Goal: Task Accomplishment & Management: Manage account settings

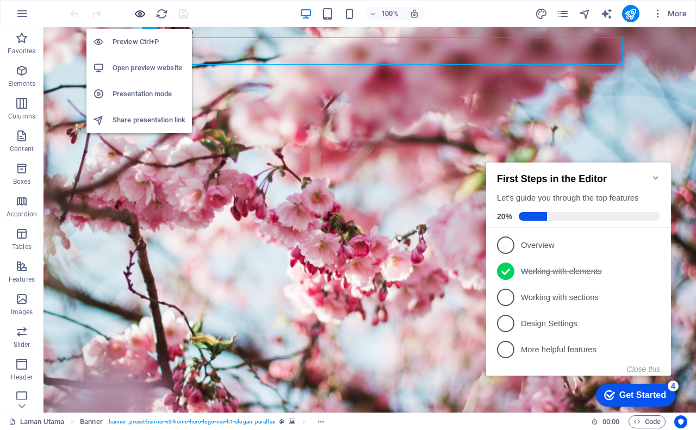
click at [141, 15] on icon "button" at bounding box center [140, 14] width 12 height 12
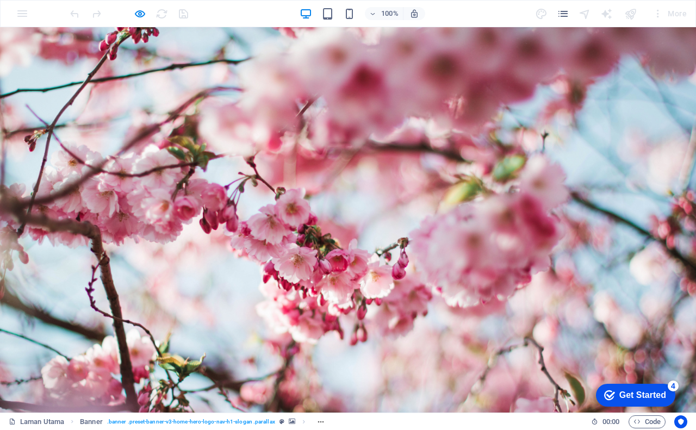
click at [271, 413] on link "Anak Pokok" at bounding box center [271, 426] width 70 height 27
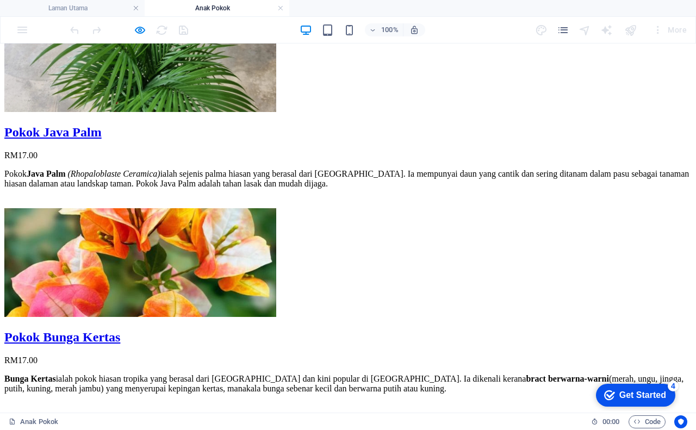
scroll to position [109, 0]
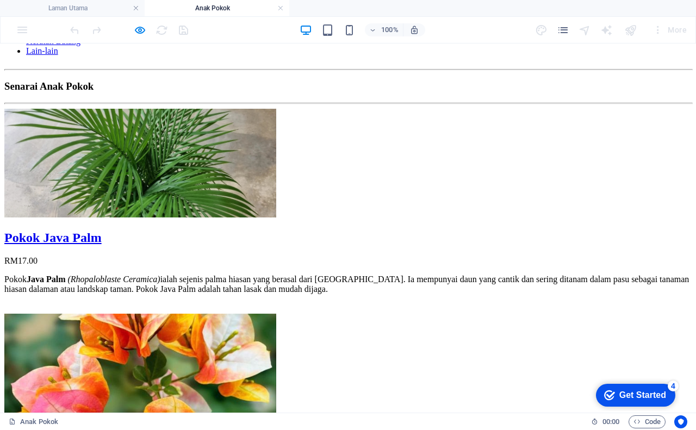
click at [177, 230] on div "Pokok Java Palm" at bounding box center [347, 237] width 687 height 15
click at [203, 122] on figure at bounding box center [347, 164] width 687 height 111
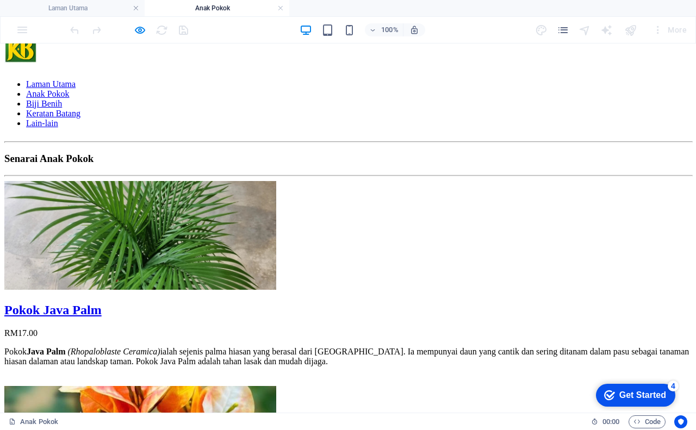
scroll to position [54, 0]
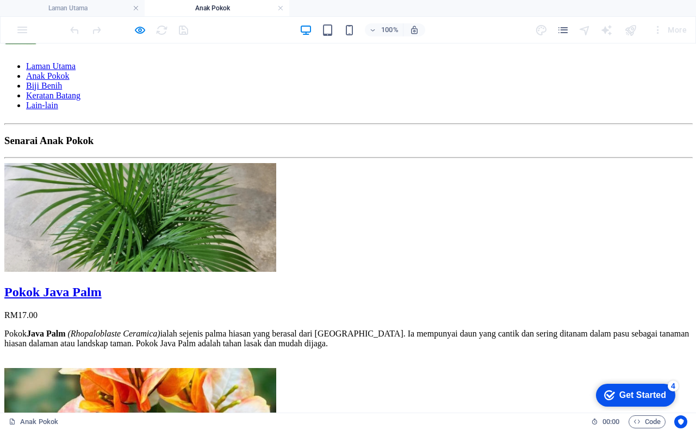
click at [196, 188] on figure at bounding box center [347, 218] width 687 height 111
click at [142, 31] on icon "button" at bounding box center [140, 30] width 12 height 12
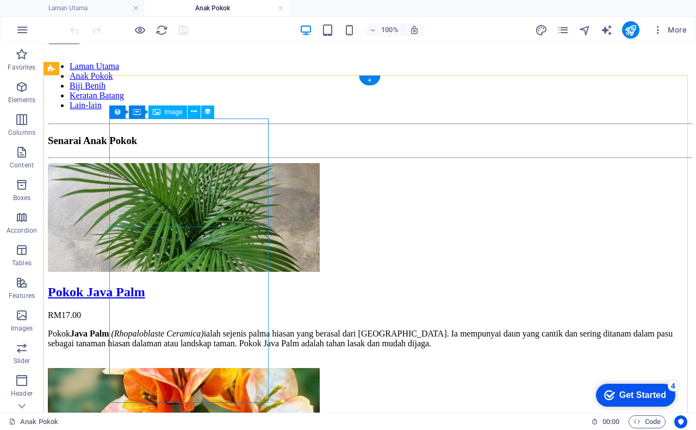
click at [147, 174] on figure at bounding box center [369, 218] width 643 height 111
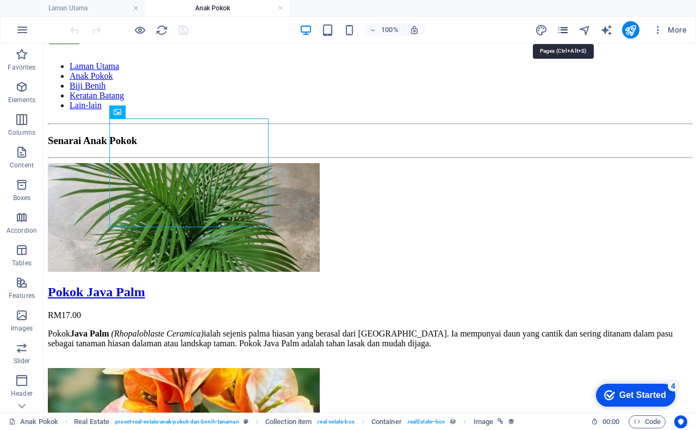
click at [563, 31] on icon "pages" at bounding box center [562, 30] width 12 height 12
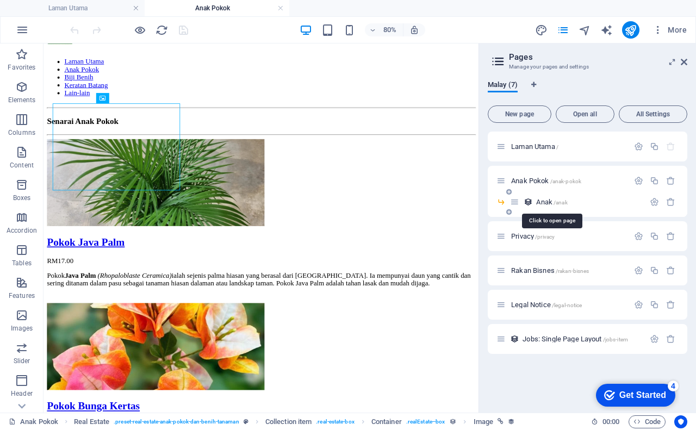
click at [540, 203] on span "Anak /anak" at bounding box center [551, 202] width 31 height 8
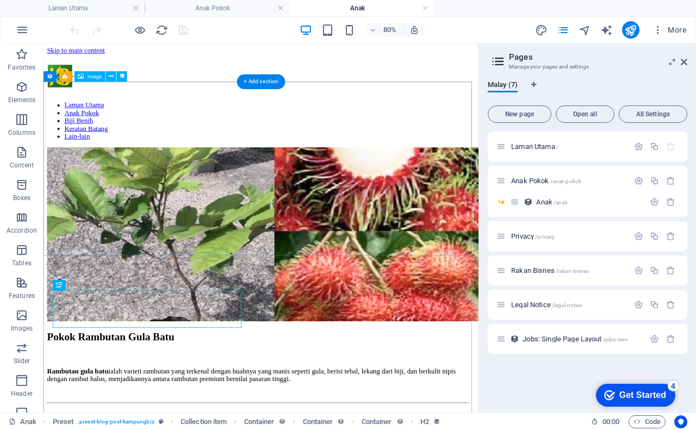
scroll to position [0, 0]
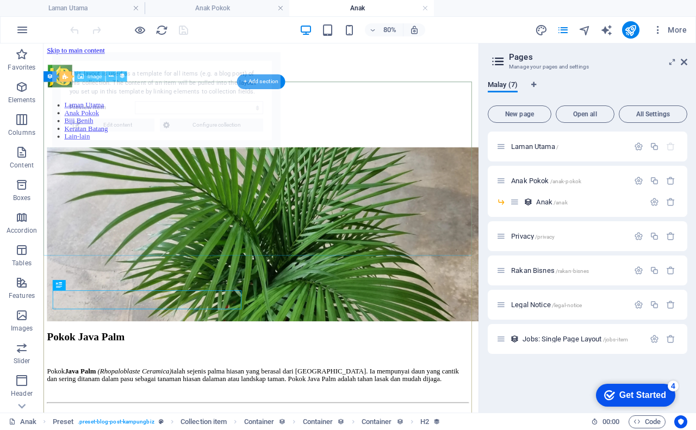
select select "68b5f4a40361e09d7008f232"
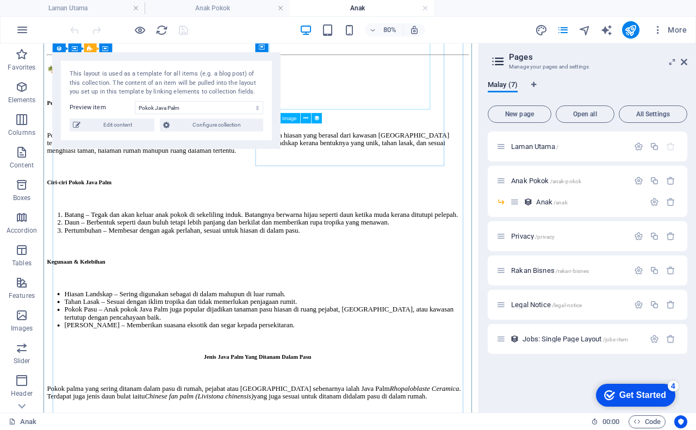
scroll to position [380, 0]
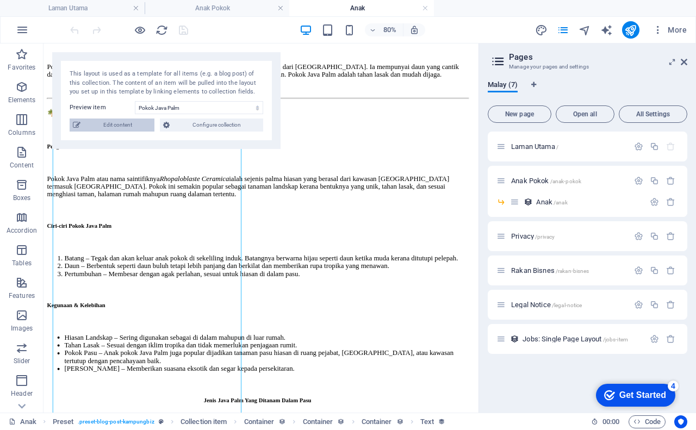
click at [108, 122] on span "Edit content" at bounding box center [117, 124] width 67 height 13
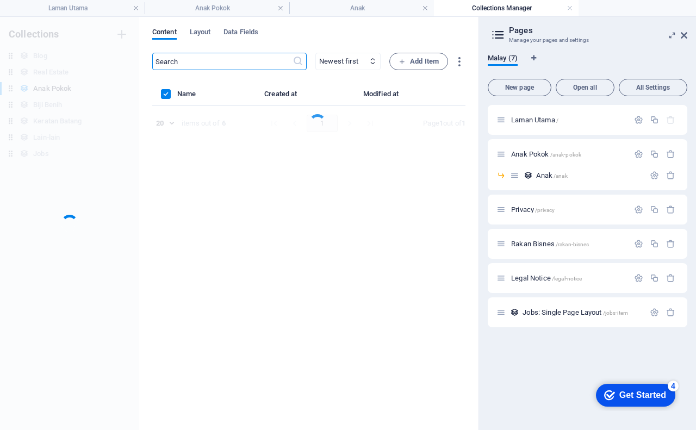
scroll to position [0, 0]
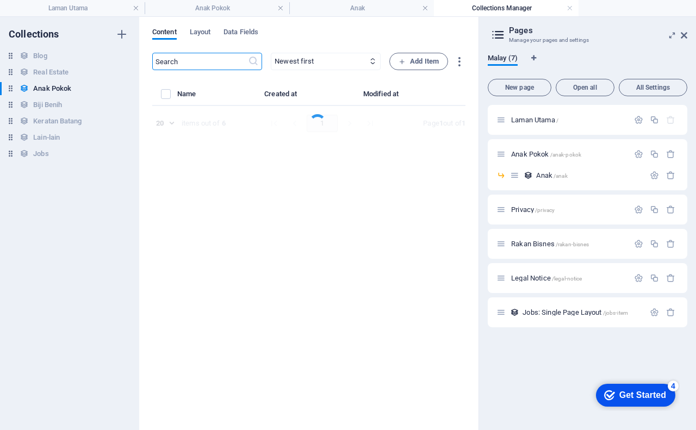
select select "Tanaman"
select select "Anak Pokok"
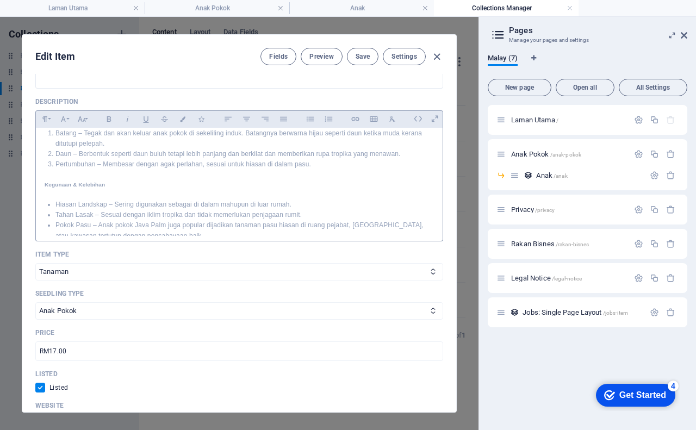
scroll to position [54, 0]
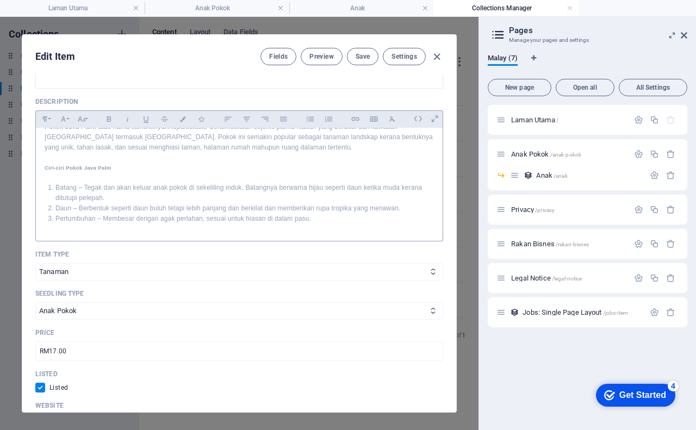
click at [308, 190] on li "Batang – Tegak dan akan keluar anak pokok di sekeliling induk. Batangnya berwar…" at bounding box center [244, 193] width 378 height 21
click at [331, 185] on li "Batang – Tegak dan akan keluar anak pokok di sekeliling induk. Batangnya berwar…" at bounding box center [244, 193] width 378 height 21
click at [352, 185] on li "Batang – Tegak dan akan keluar anak pokok di sekeliling induk. Batangnya berwar…" at bounding box center [244, 193] width 378 height 21
drag, startPoint x: 360, startPoint y: 185, endPoint x: 400, endPoint y: 189, distance: 39.9
click at [400, 189] on li "Batang – Tegak dan akan keluar anak pokok di sekeliling induk. Batangnya berwar…" at bounding box center [244, 193] width 378 height 21
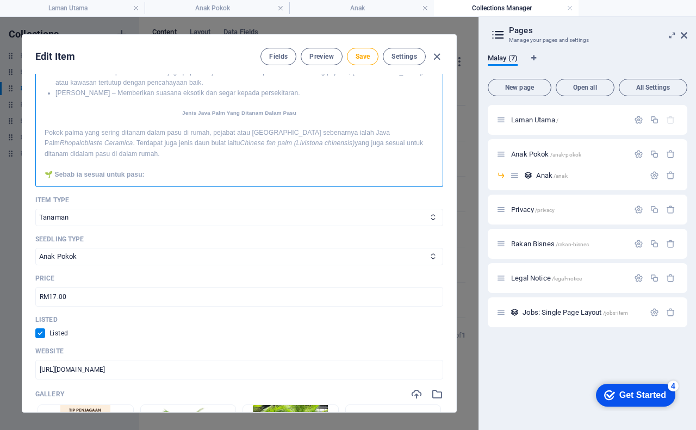
scroll to position [190, 0]
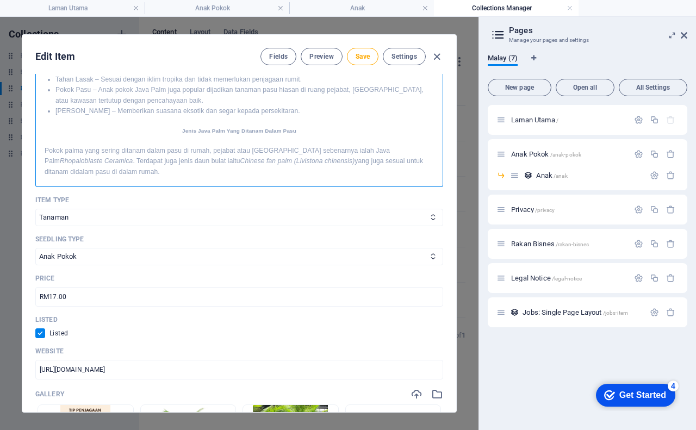
click at [399, 162] on p "Pokok palma yang sering ditanam dalam pasu di rumah, pejabat atau lobi hotel se…" at bounding box center [239, 162] width 389 height 32
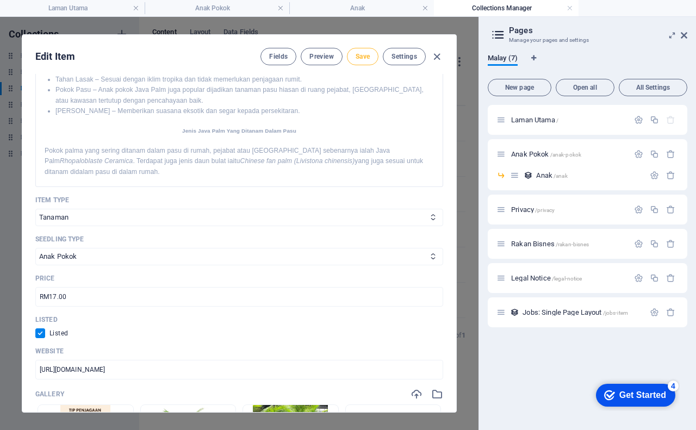
click at [365, 58] on span "Save" at bounding box center [362, 56] width 14 height 9
click at [316, 58] on span "Preview" at bounding box center [321, 56] width 24 height 9
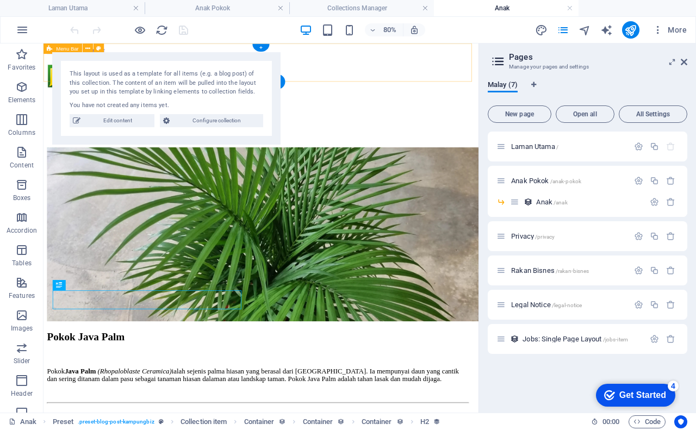
scroll to position [0, 0]
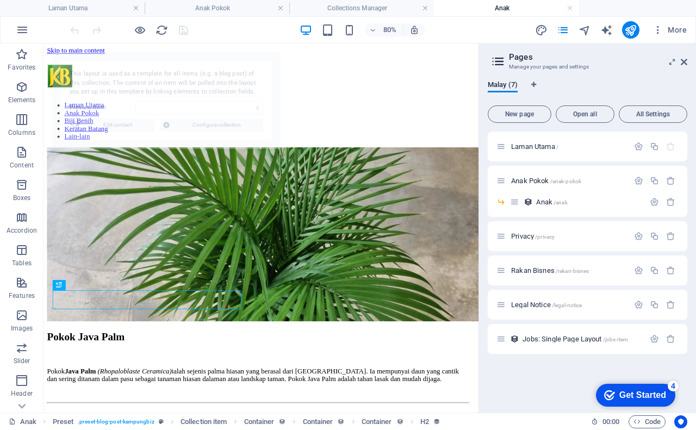
select select "68b5f4a40361e09d7008f232"
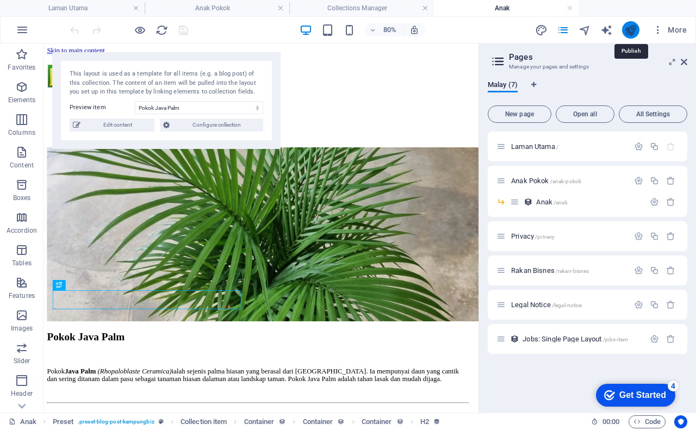
click at [627, 29] on icon "publish" at bounding box center [630, 30] width 12 height 12
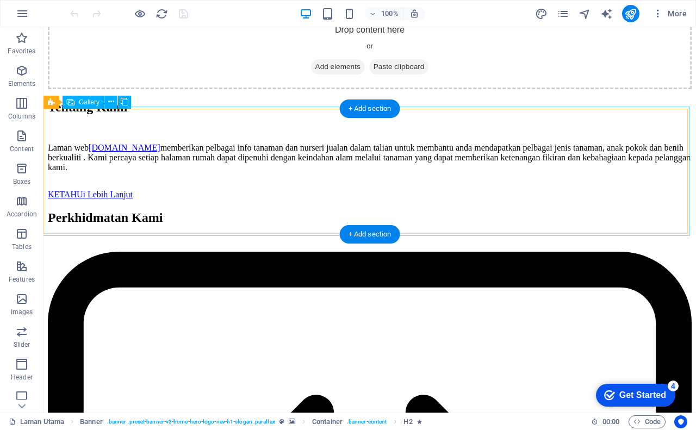
scroll to position [978, 0]
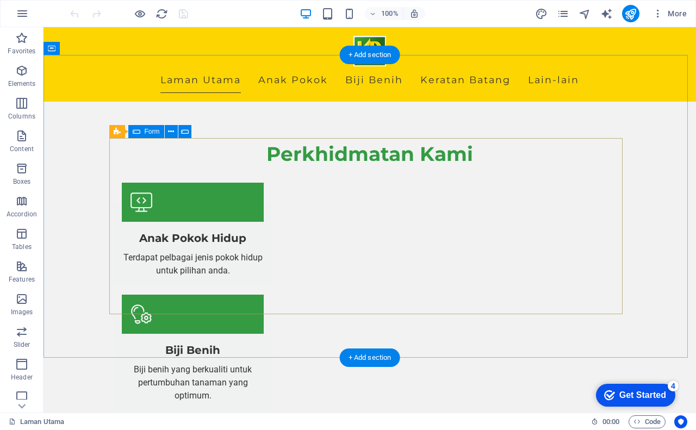
scroll to position [1032, 0]
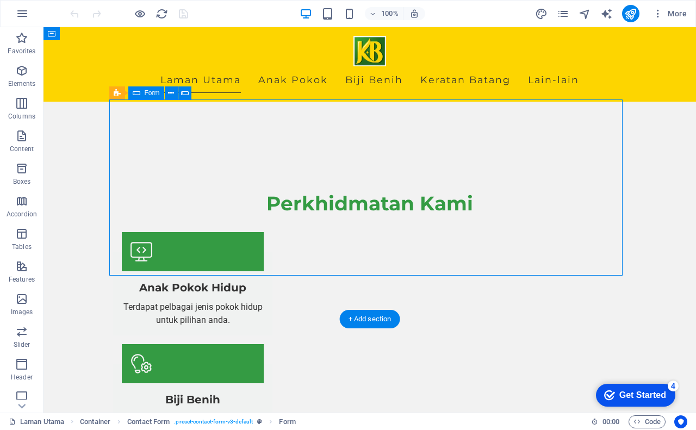
scroll to position [1009, 0]
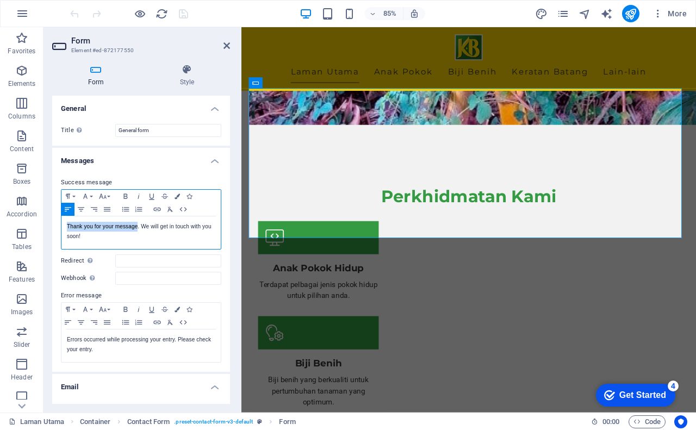
drag, startPoint x: 66, startPoint y: 224, endPoint x: 137, endPoint y: 229, distance: 71.4
click at [137, 229] on div "Thank you for your message. We will get in touch with you soon!" at bounding box center [140, 232] width 159 height 33
drag, startPoint x: 168, startPoint y: 228, endPoint x: 117, endPoint y: 246, distance: 54.7
click at [117, 246] on div "Terima kasih kerana menghubungi kami . We will get in touch with you soon!" at bounding box center [140, 232] width 159 height 33
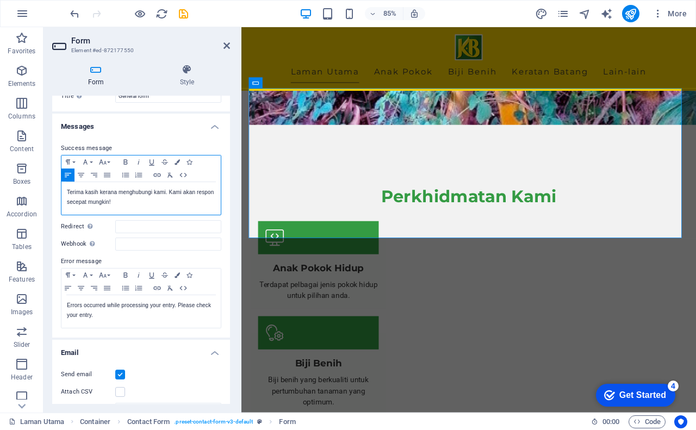
scroll to position [54, 0]
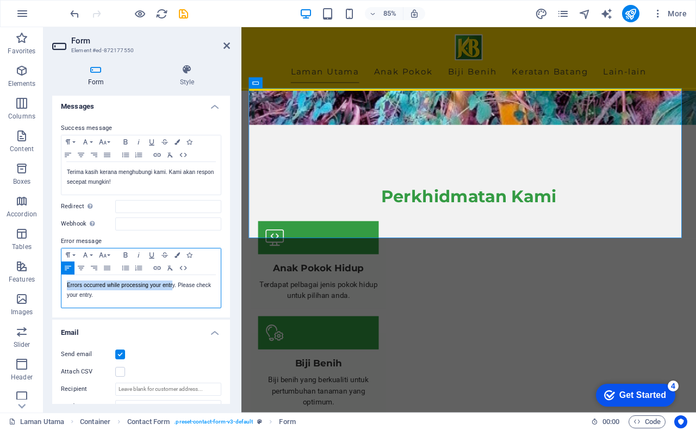
drag, startPoint x: 66, startPoint y: 284, endPoint x: 172, endPoint y: 286, distance: 106.5
click at [172, 286] on div "Errors occurred while processing your entry. Please check your entry." at bounding box center [140, 291] width 159 height 33
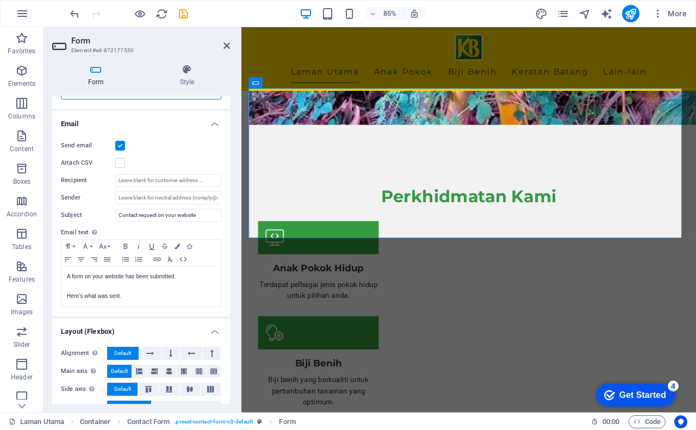
scroll to position [272, 0]
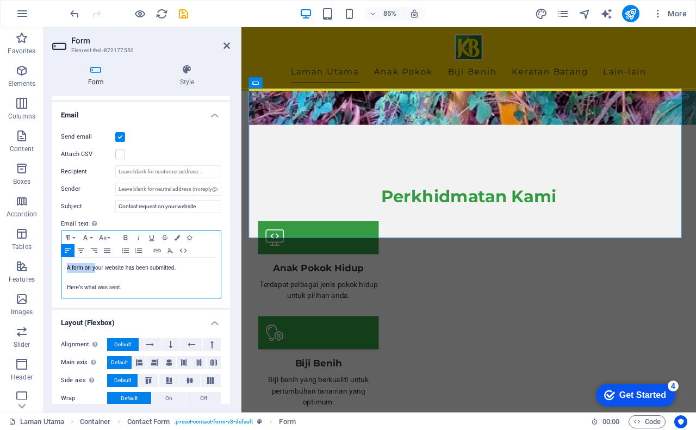
drag, startPoint x: 65, startPoint y: 266, endPoint x: 96, endPoint y: 269, distance: 30.6
click at [96, 269] on div "A form on your website has been submitted. Here's what was sent." at bounding box center [140, 278] width 159 height 40
click at [67, 278] on p at bounding box center [141, 278] width 148 height 10
click at [188, 277] on p at bounding box center [141, 278] width 148 height 10
click at [142, 287] on p "Here's what was sent." at bounding box center [141, 288] width 148 height 10
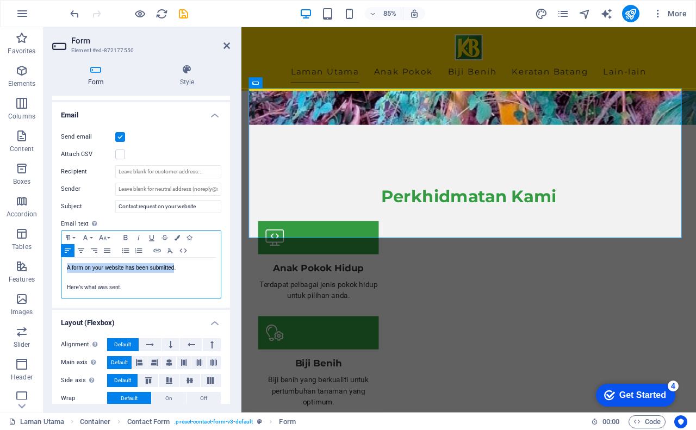
drag, startPoint x: 65, startPoint y: 266, endPoint x: 174, endPoint y: 267, distance: 109.2
click at [174, 267] on div "A form on your website has been submitted. Here's what was sent." at bounding box center [140, 278] width 159 height 40
drag, startPoint x: 67, startPoint y: 287, endPoint x: 118, endPoint y: 288, distance: 51.6
click at [118, 288] on p "Here's what was sent." at bounding box center [141, 288] width 148 height 10
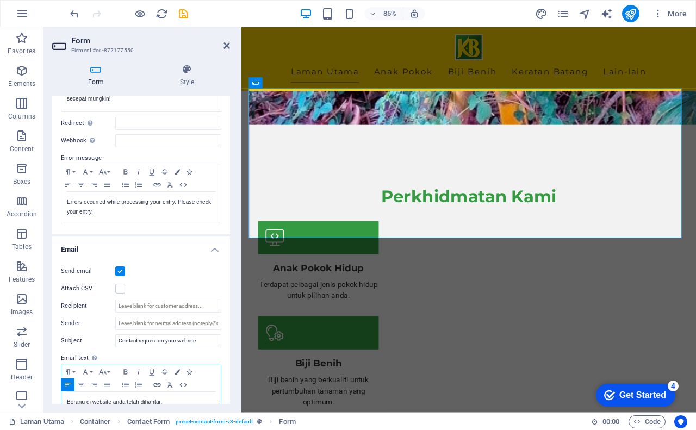
scroll to position [137, 0]
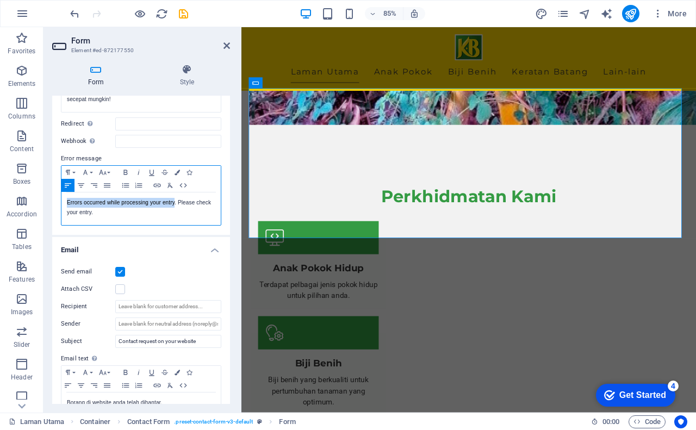
drag, startPoint x: 66, startPoint y: 203, endPoint x: 174, endPoint y: 205, distance: 107.6
click at [174, 205] on div "Errors occurred while processing your entry. Please check your entry." at bounding box center [140, 208] width 159 height 33
drag, startPoint x: 191, startPoint y: 202, endPoint x: 207, endPoint y: 209, distance: 17.1
click at [207, 209] on p "Terdapat ralat semasa memproses borang anda . Please check your entry." at bounding box center [141, 208] width 148 height 20
click at [189, 205] on p "Terdapat ralat semasa memproses borang anda . Please check your entry." at bounding box center [141, 208] width 148 height 20
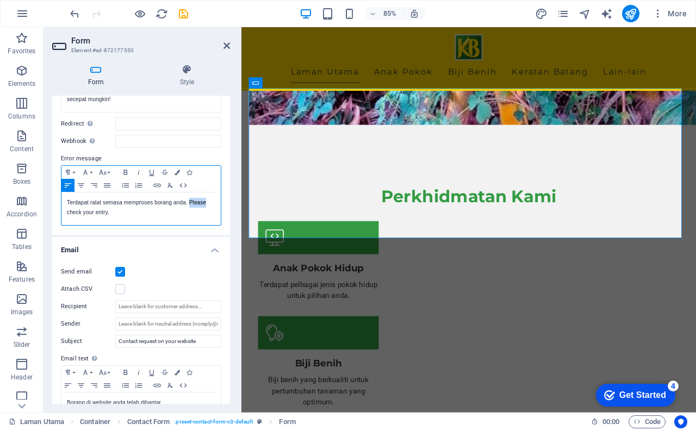
click at [189, 205] on p "Terdapat ralat semasa memproses borang anda . Please check your entry." at bounding box center [141, 208] width 148 height 20
drag, startPoint x: 190, startPoint y: 205, endPoint x: 107, endPoint y: 216, distance: 83.9
click at [107, 216] on p "Terdapat ralat semasa memproses borang anda . Please check your entry." at bounding box center [141, 208] width 148 height 20
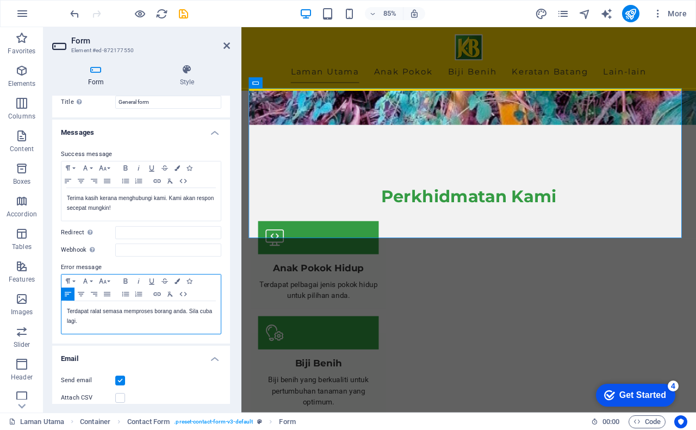
scroll to position [0, 0]
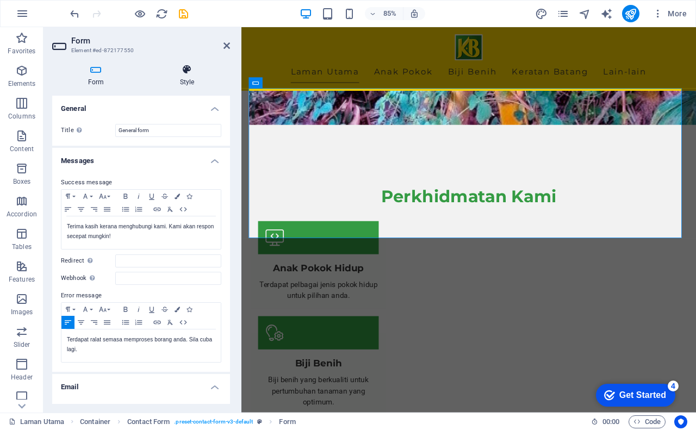
click at [184, 81] on h4 "Style" at bounding box center [187, 75] width 86 height 23
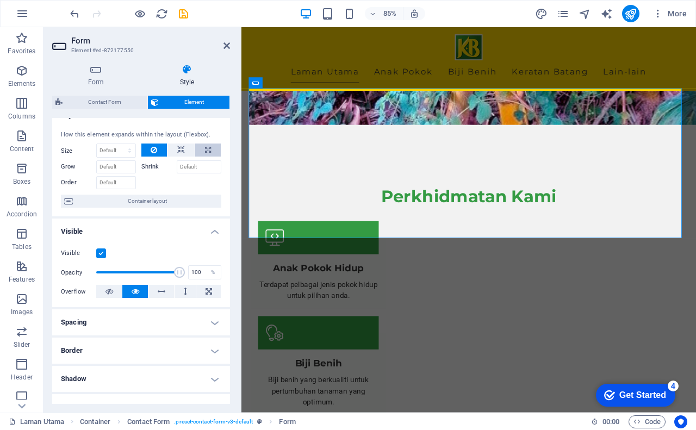
scroll to position [10, 0]
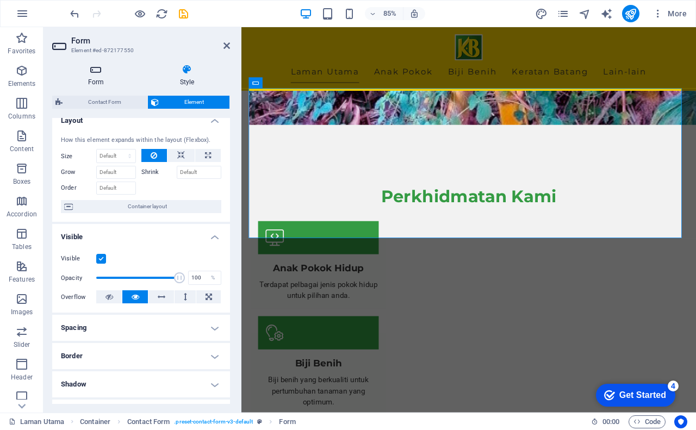
click at [110, 76] on h4 "Form" at bounding box center [98, 75] width 92 height 23
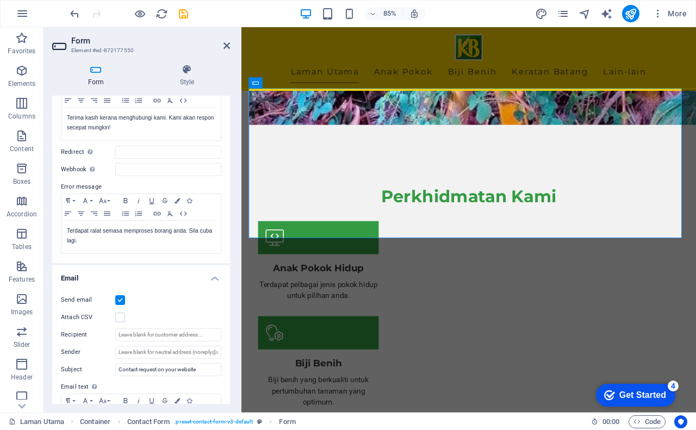
scroll to position [217, 0]
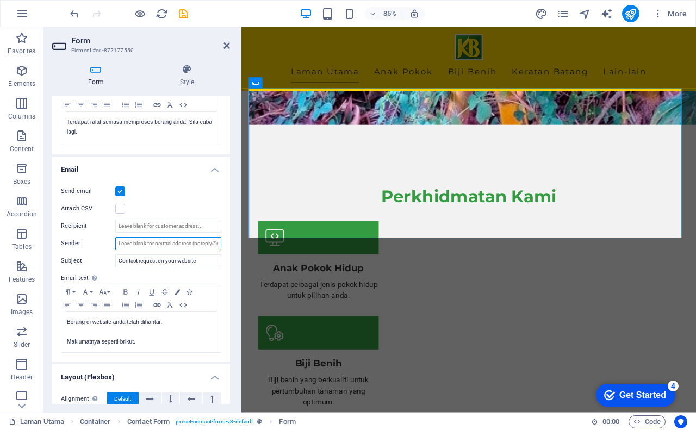
drag, startPoint x: 149, startPoint y: 242, endPoint x: 158, endPoint y: 247, distance: 9.8
click at [155, 243] on input "Sender" at bounding box center [168, 243] width 106 height 13
click at [169, 242] on input "Sender" at bounding box center [168, 243] width 106 height 13
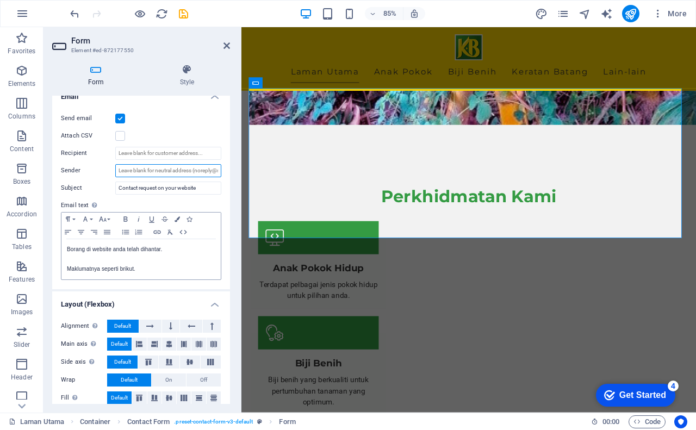
scroll to position [300, 0]
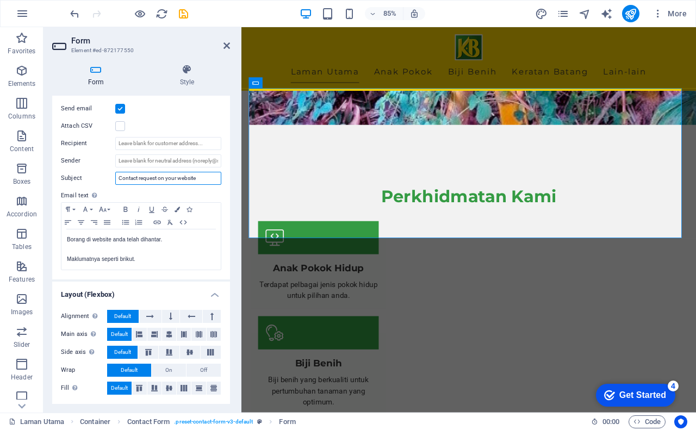
click at [202, 177] on input "Contact request on your website" at bounding box center [168, 178] width 106 height 13
drag, startPoint x: 202, startPoint y: 177, endPoint x: 116, endPoint y: 181, distance: 85.9
click at [116, 181] on input "Contact request on your website" at bounding box center [168, 178] width 106 height 13
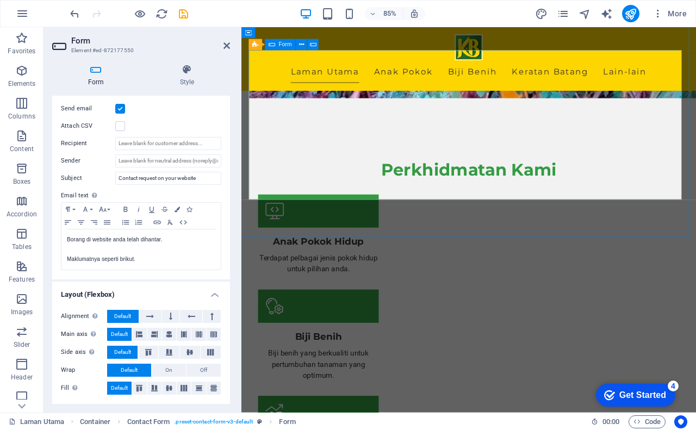
scroll to position [1054, 0]
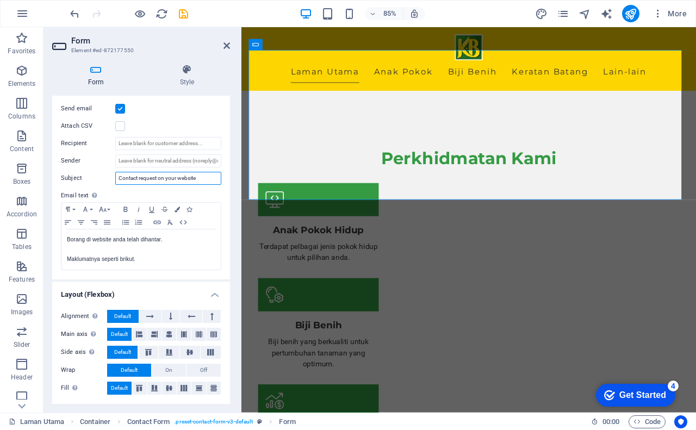
click at [140, 176] on input "Contact request on your website" at bounding box center [168, 178] width 106 height 13
click at [140, 175] on input "Contact request on your website" at bounding box center [168, 178] width 106 height 13
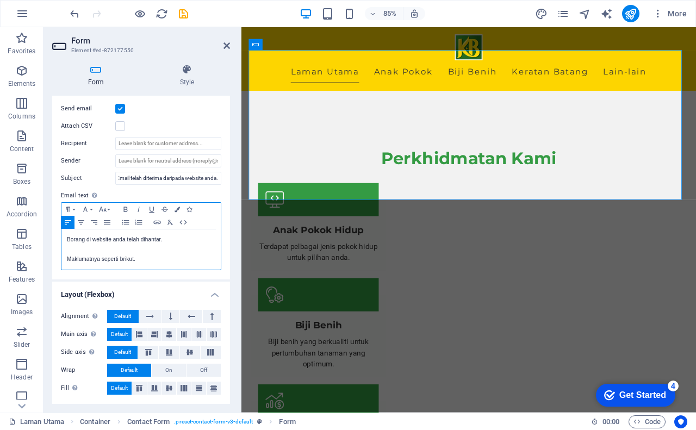
scroll to position [0, 0]
click at [176, 239] on p "Borang di website anda telah dihantar." at bounding box center [141, 240] width 148 height 10
drag, startPoint x: 138, startPoint y: 257, endPoint x: 134, endPoint y: 261, distance: 5.8
click at [134, 261] on p "Maklumatnya seperti brikut." at bounding box center [141, 259] width 148 height 10
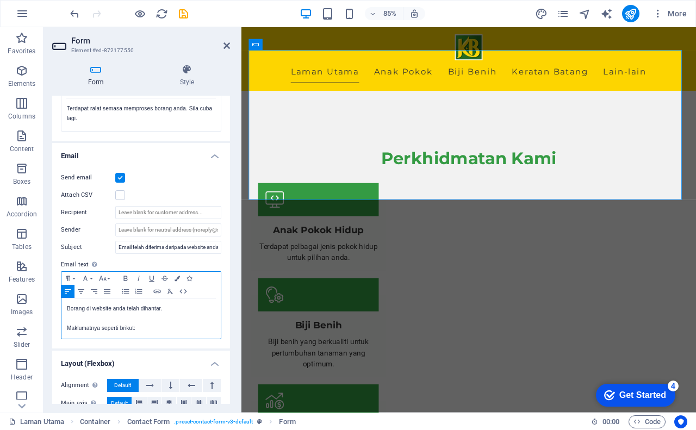
scroll to position [246, 0]
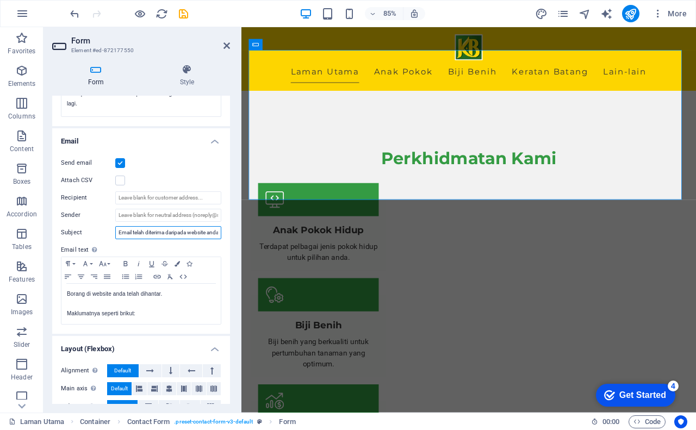
click at [132, 231] on input "Email telah diterima daripada website anda." at bounding box center [168, 232] width 106 height 13
drag, startPoint x: 132, startPoint y: 231, endPoint x: 111, endPoint y: 231, distance: 21.2
click at [111, 231] on div "Subject Email telah diterima daripada website anda." at bounding box center [141, 232] width 160 height 13
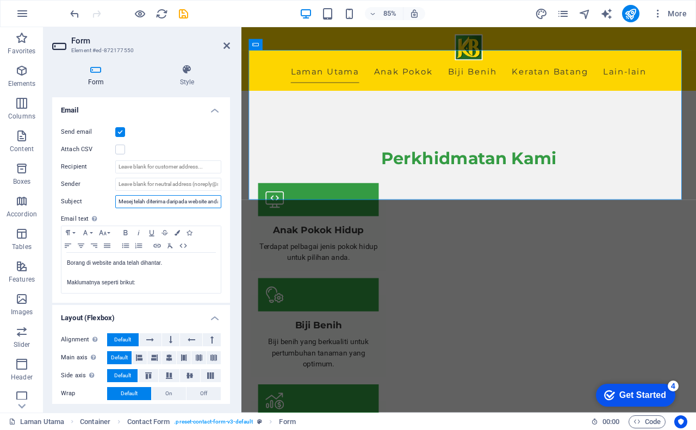
scroll to position [300, 0]
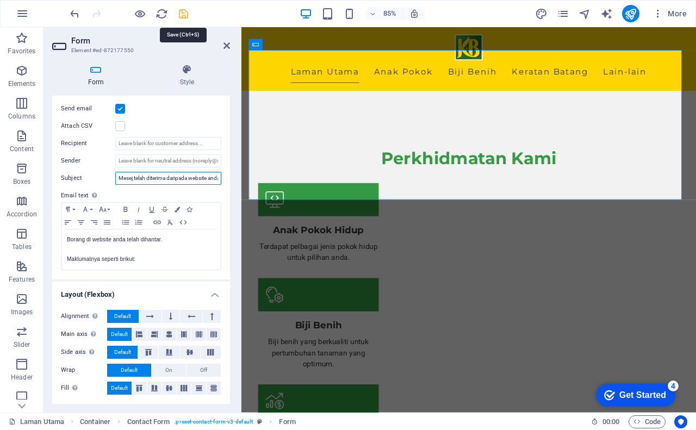
type input "Mesej telah diterima daripada website anda."
click at [180, 16] on icon "save" at bounding box center [183, 14] width 12 height 12
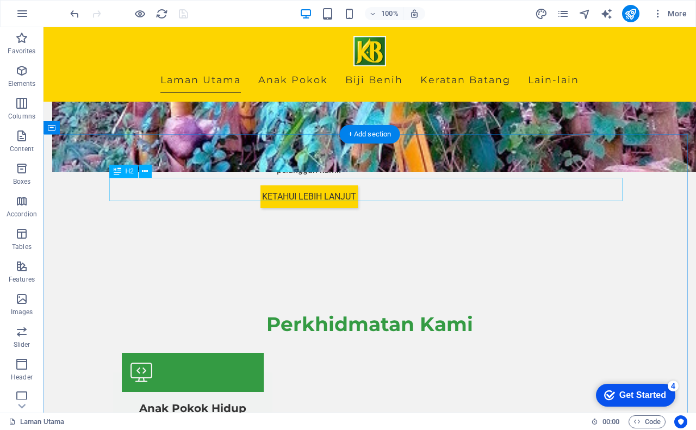
scroll to position [806, 0]
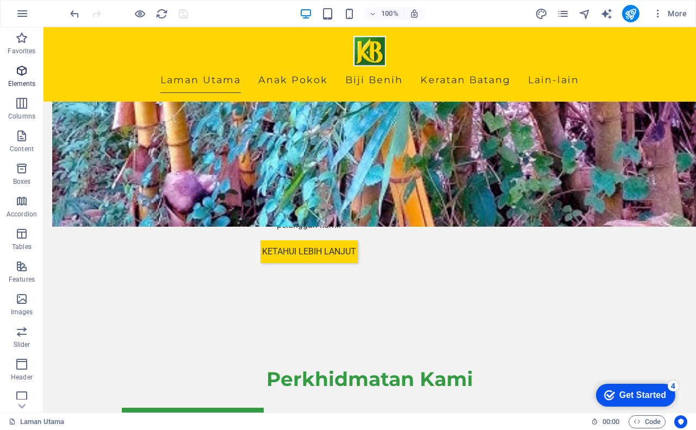
click at [22, 73] on icon "button" at bounding box center [21, 70] width 13 height 13
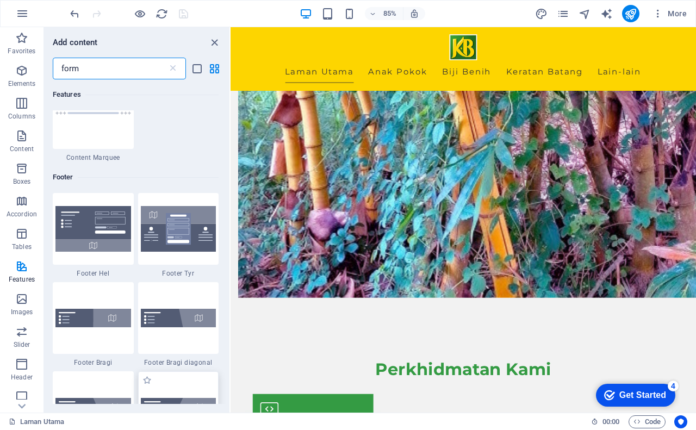
scroll to position [0, 0]
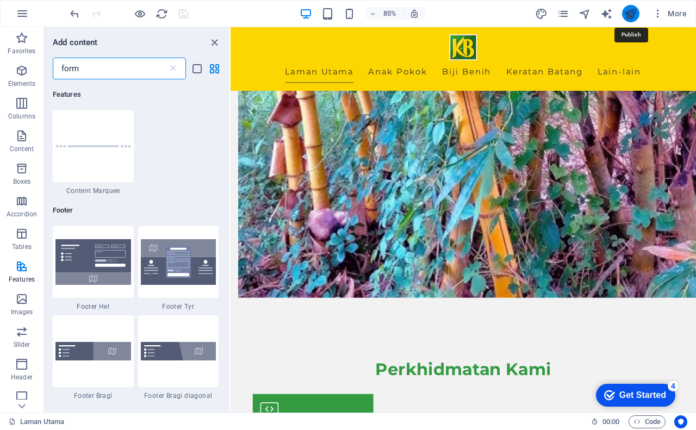
type input "form"
click at [630, 14] on icon "publish" at bounding box center [630, 14] width 12 height 12
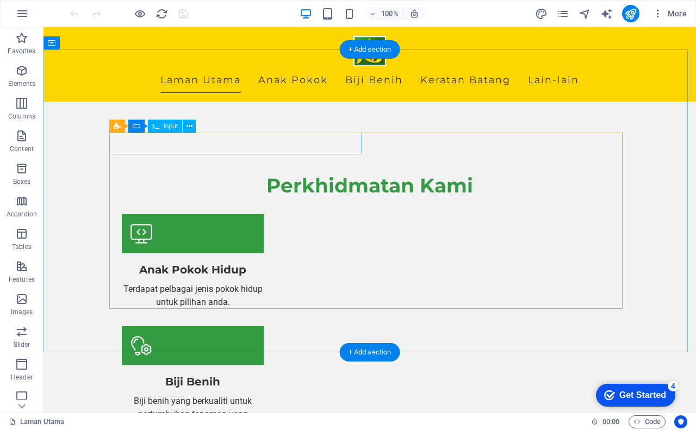
scroll to position [1087, 0]
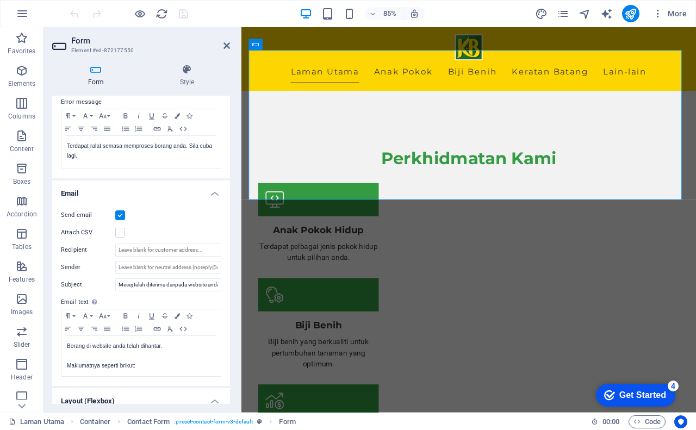
scroll to position [217, 0]
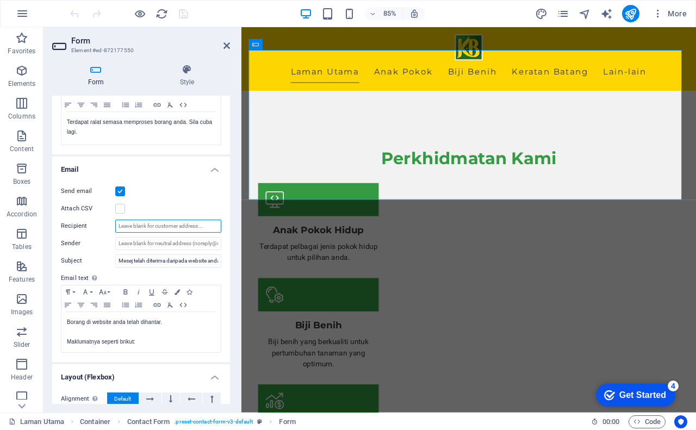
click at [186, 230] on input "Recipient" at bounding box center [168, 226] width 106 height 13
type input "[EMAIL_ADDRESS][DOMAIN_NAME]"
click at [120, 190] on label at bounding box center [120, 191] width 10 height 10
click at [0, 0] on input "Send email" at bounding box center [0, 0] width 0 height 0
click at [120, 190] on label at bounding box center [120, 191] width 10 height 10
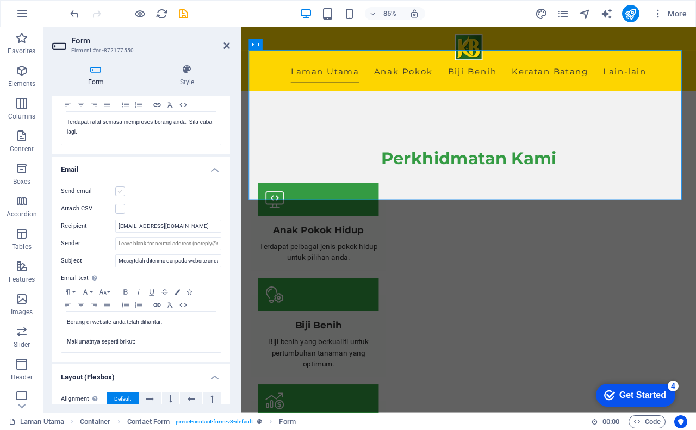
click at [0, 0] on input "Send email" at bounding box center [0, 0] width 0 height 0
click at [179, 16] on icon "save" at bounding box center [183, 14] width 12 height 12
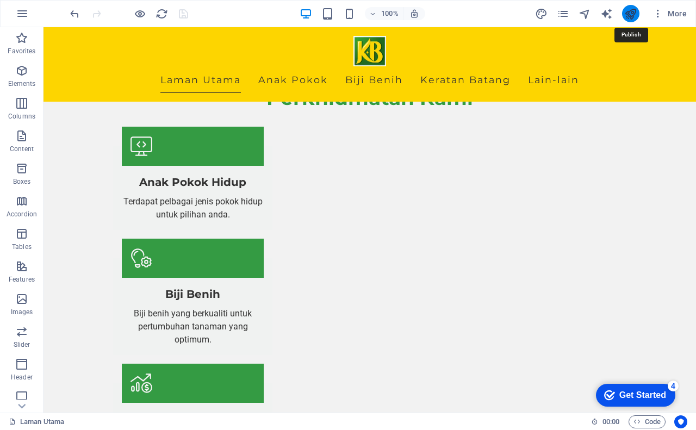
click at [628, 12] on icon "publish" at bounding box center [630, 14] width 12 height 12
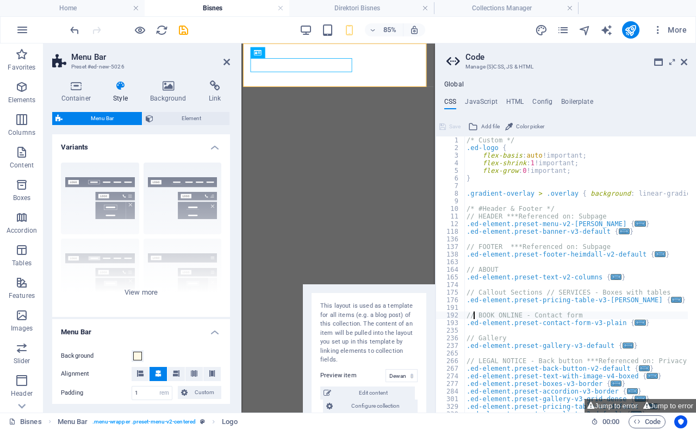
select select "rem"
select select "preset-menu-v2-centered"
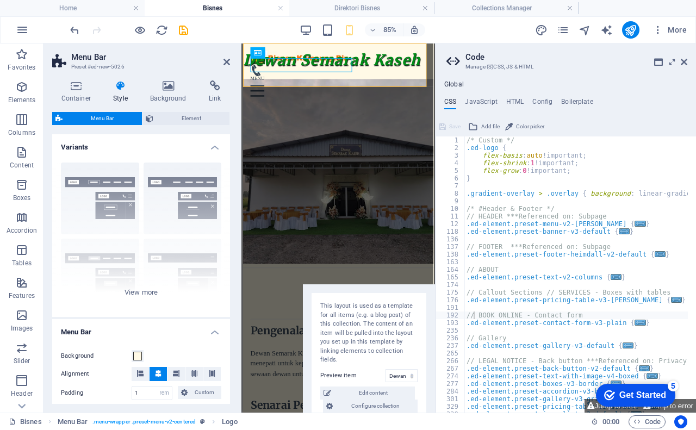
click at [229, 112] on div "Menu Bar Element" at bounding box center [141, 119] width 178 height 14
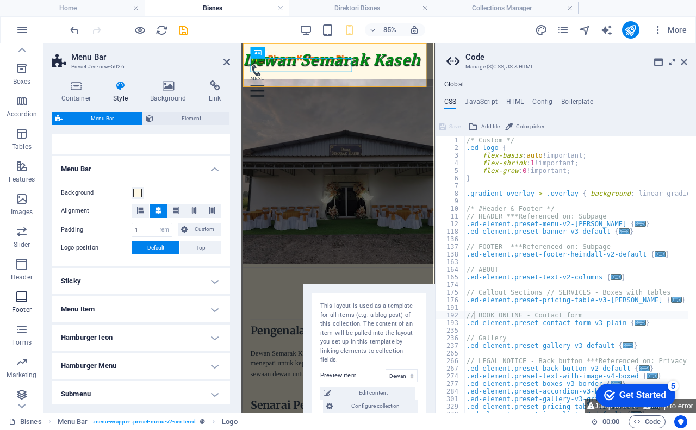
scroll to position [120, 0]
click at [682, 62] on icon at bounding box center [683, 62] width 7 height 9
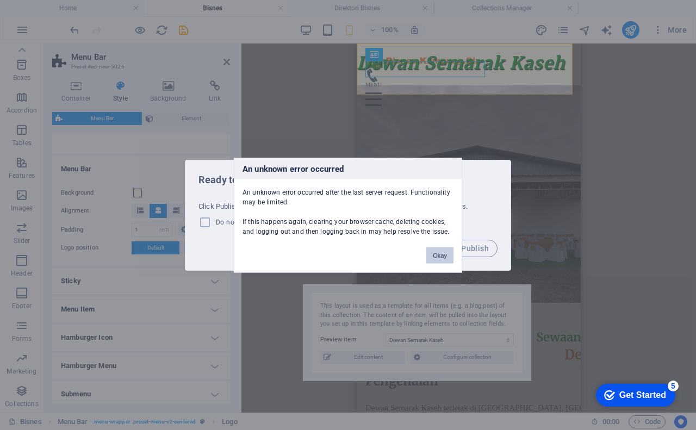
click at [434, 252] on button "Okay" at bounding box center [439, 255] width 27 height 16
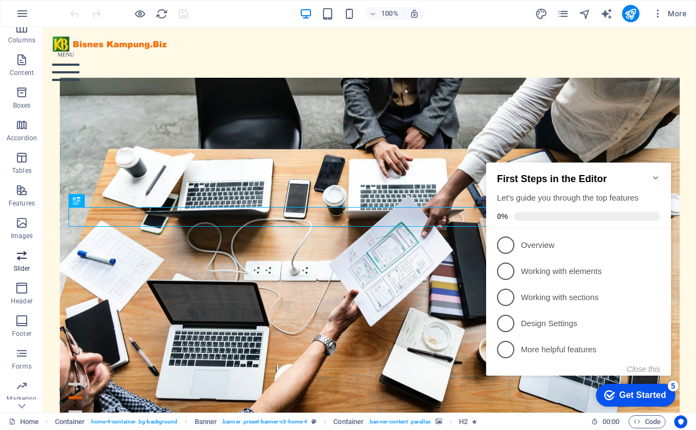
scroll to position [104, 0]
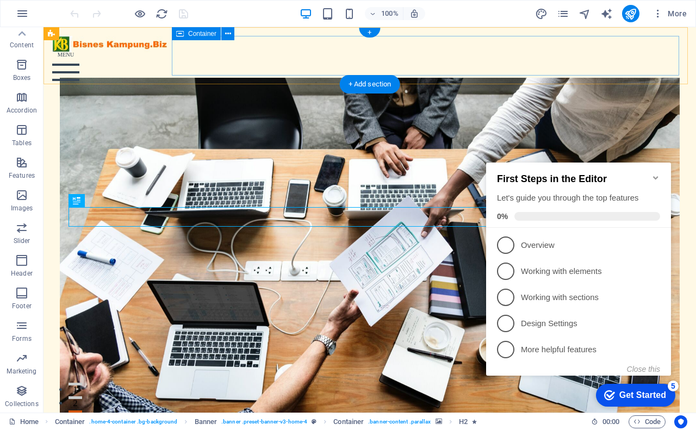
drag, startPoint x: 58, startPoint y: 426, endPoint x: 257, endPoint y: 57, distance: 419.2
drag, startPoint x: 63, startPoint y: 418, endPoint x: 284, endPoint y: 41, distance: 436.9
drag, startPoint x: 61, startPoint y: 418, endPoint x: 267, endPoint y: 44, distance: 427.1
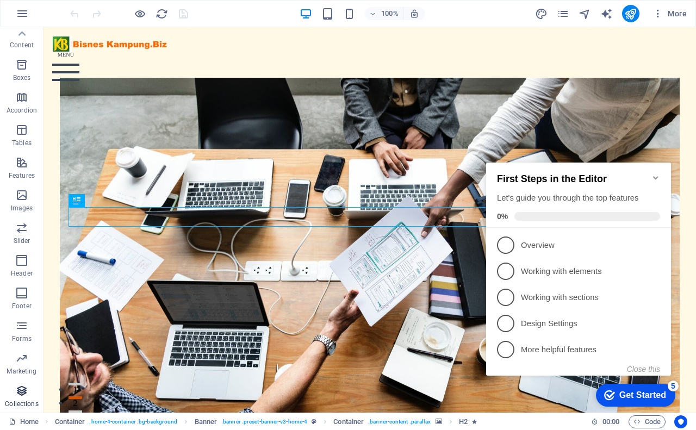
click at [16, 395] on icon "button" at bounding box center [21, 390] width 13 height 13
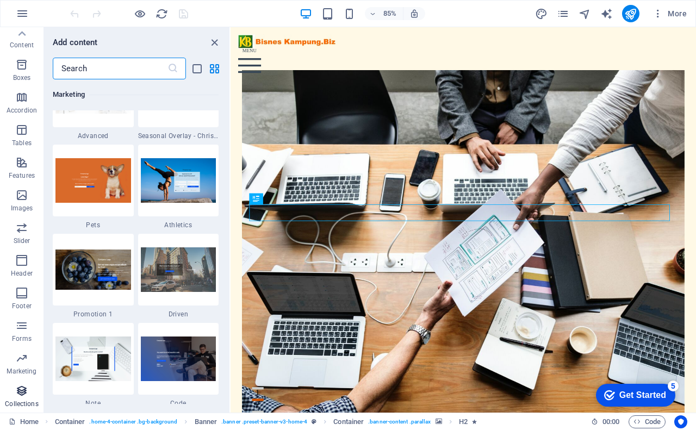
scroll to position [9948, 0]
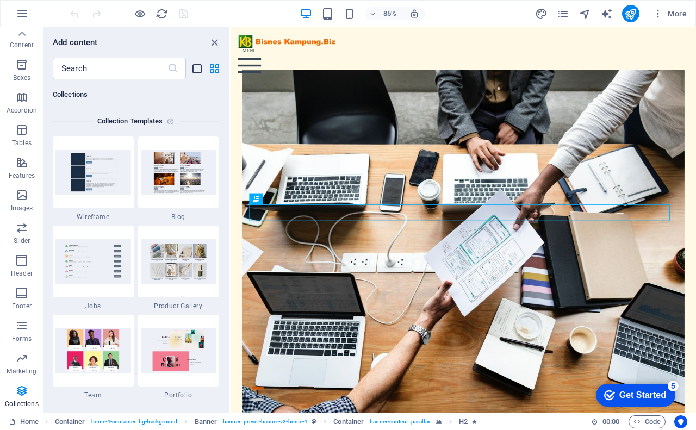
click at [194, 71] on icon "list-view" at bounding box center [197, 68] width 12 height 12
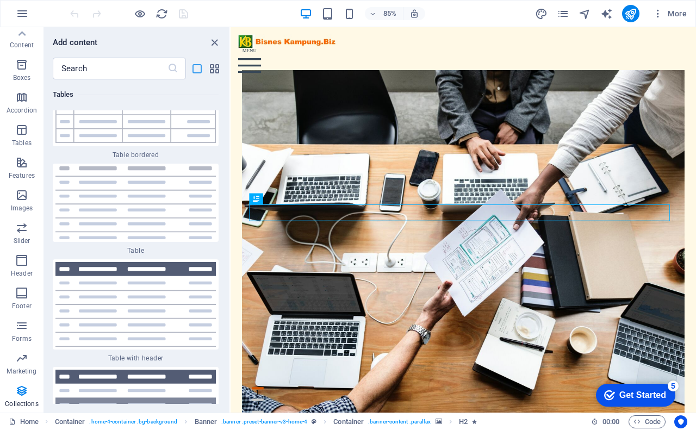
scroll to position [22125, 0]
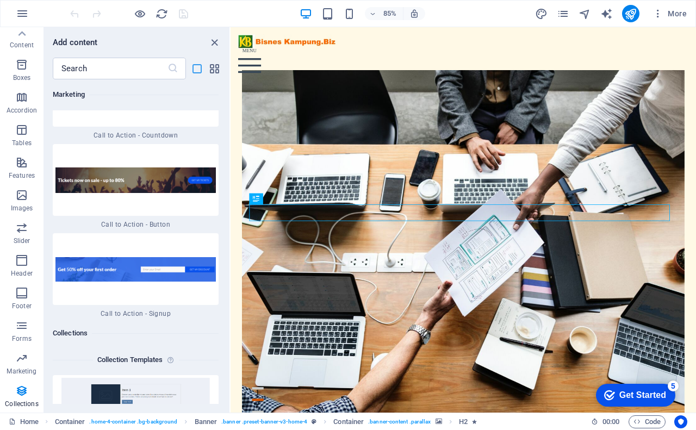
click at [194, 71] on icon "list-view" at bounding box center [197, 68] width 12 height 12
click at [214, 70] on icon "grid-view" at bounding box center [214, 68] width 12 height 12
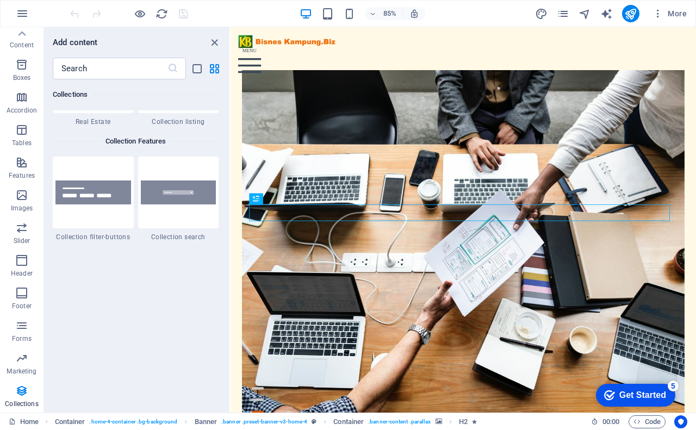
scroll to position [10415, 0]
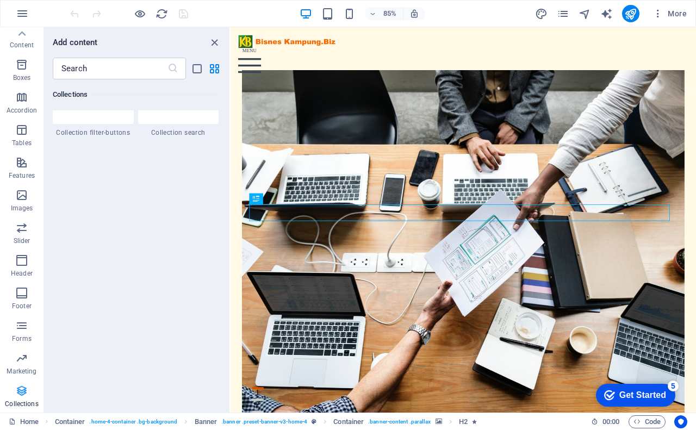
click at [21, 397] on icon "button" at bounding box center [21, 390] width 13 height 13
click at [213, 40] on icon "close panel" at bounding box center [214, 42] width 12 height 12
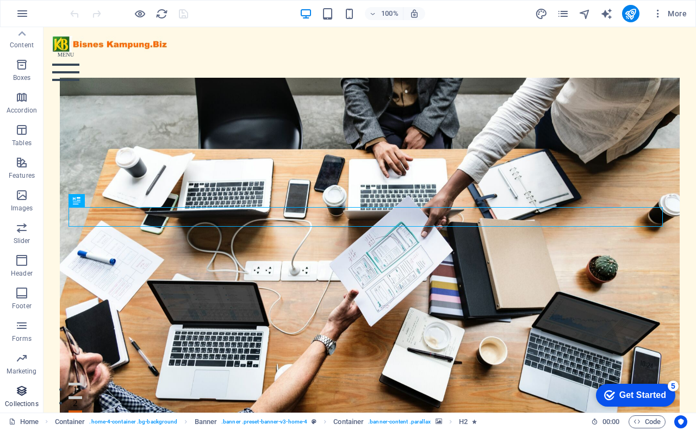
click at [12, 399] on span "Collections" at bounding box center [21, 397] width 43 height 26
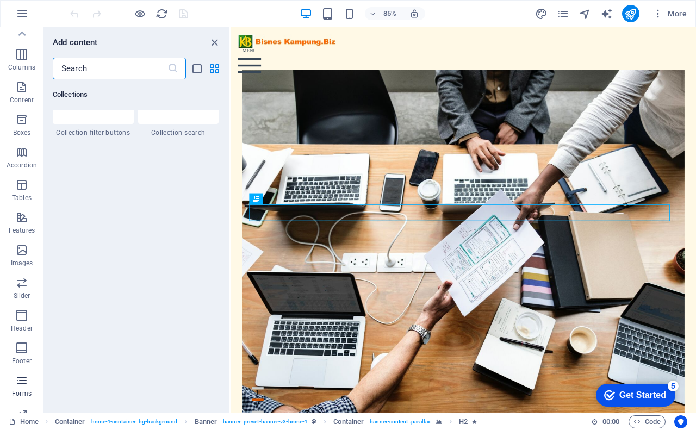
scroll to position [0, 0]
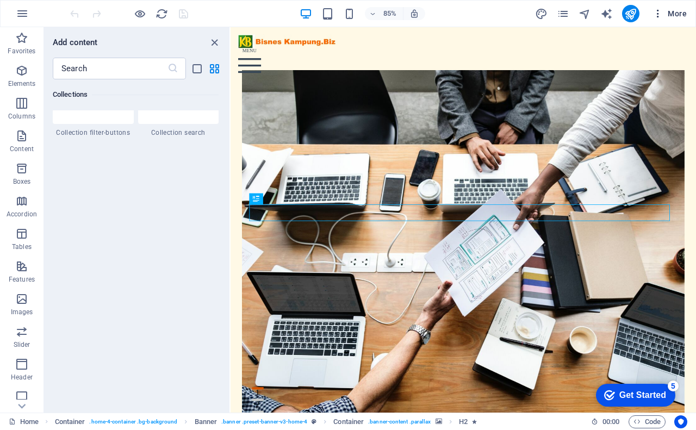
click at [672, 13] on span "More" at bounding box center [669, 13] width 34 height 11
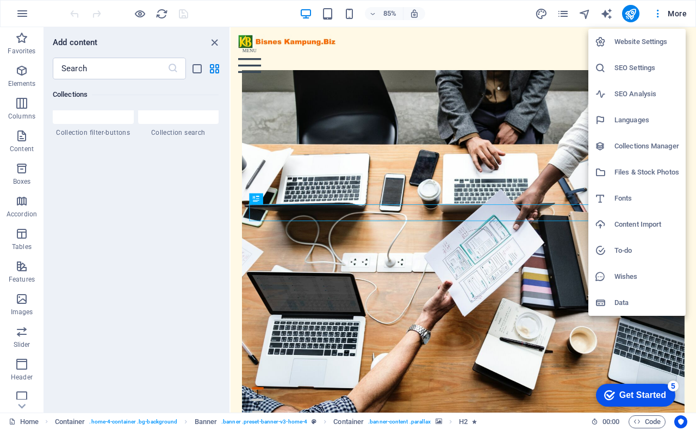
click at [614, 146] on h6 "Collections Manager" at bounding box center [646, 146] width 65 height 13
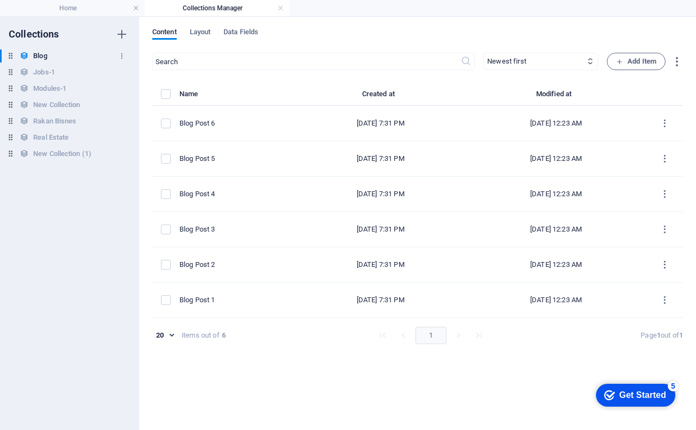
click at [41, 56] on h6 "Blog" at bounding box center [40, 55] width 14 height 13
click at [49, 73] on h6 "Jobs-1" at bounding box center [44, 72] width 22 height 13
click at [120, 72] on icon "button" at bounding box center [122, 72] width 8 height 8
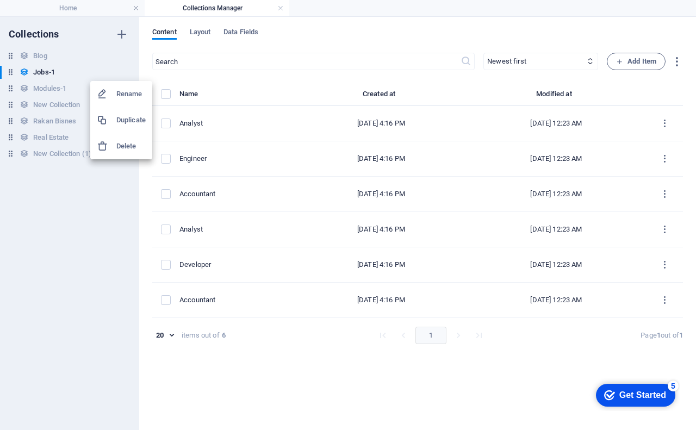
click at [121, 72] on div at bounding box center [348, 215] width 696 height 430
click at [118, 89] on icon "button" at bounding box center [122, 89] width 8 height 8
click at [118, 89] on div at bounding box center [348, 215] width 696 height 430
click at [24, 73] on icon at bounding box center [24, 71] width 9 height 9
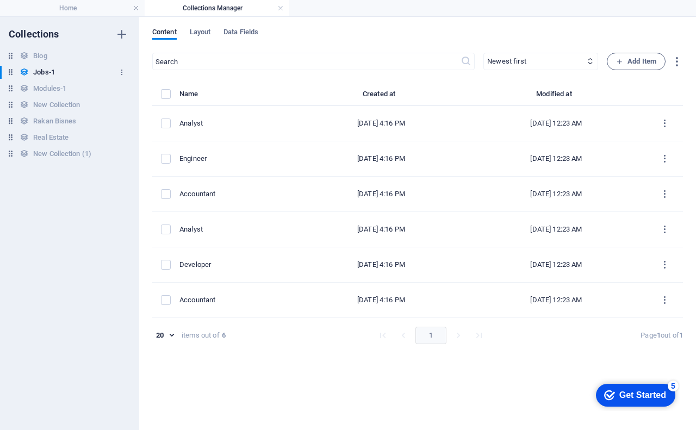
click at [24, 73] on icon at bounding box center [24, 71] width 9 height 9
click at [24, 121] on icon at bounding box center [24, 120] width 9 height 9
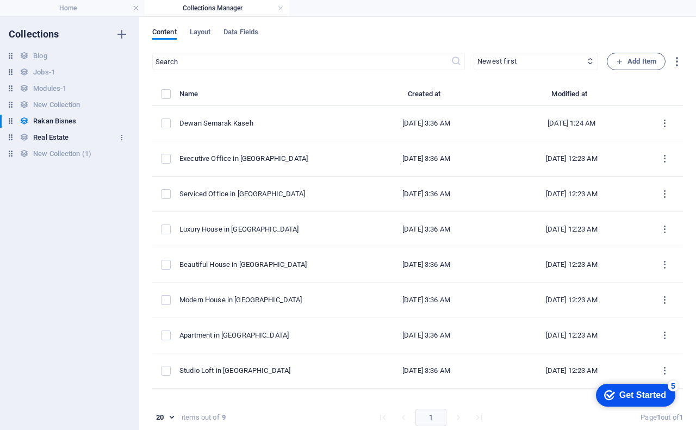
click at [26, 135] on icon at bounding box center [24, 137] width 9 height 9
click at [25, 153] on icon at bounding box center [24, 153] width 9 height 9
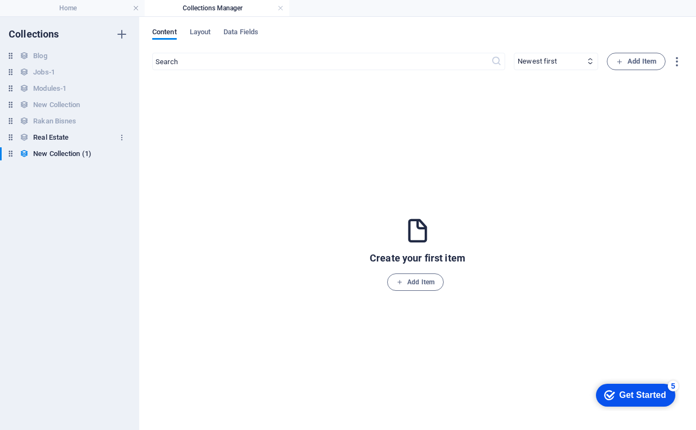
click at [25, 134] on icon at bounding box center [24, 137] width 9 height 9
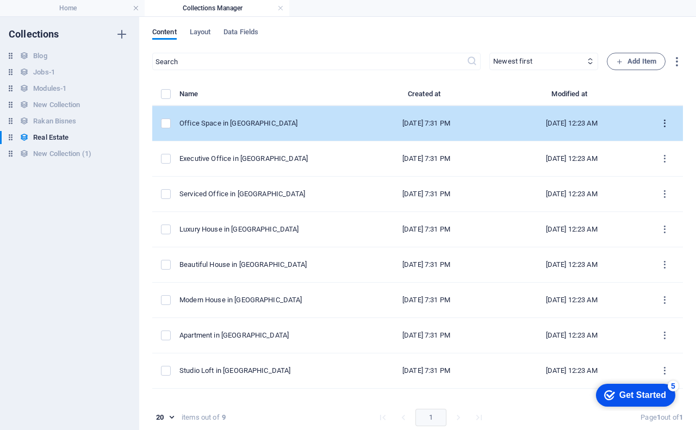
click at [659, 124] on icon "items list" at bounding box center [664, 123] width 10 height 10
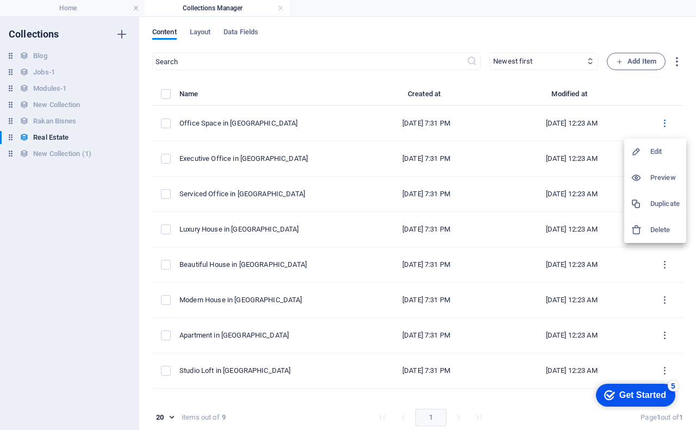
click at [660, 124] on div at bounding box center [348, 215] width 696 height 430
click at [67, 121] on h6 "Rakan Bisnes" at bounding box center [54, 121] width 43 height 13
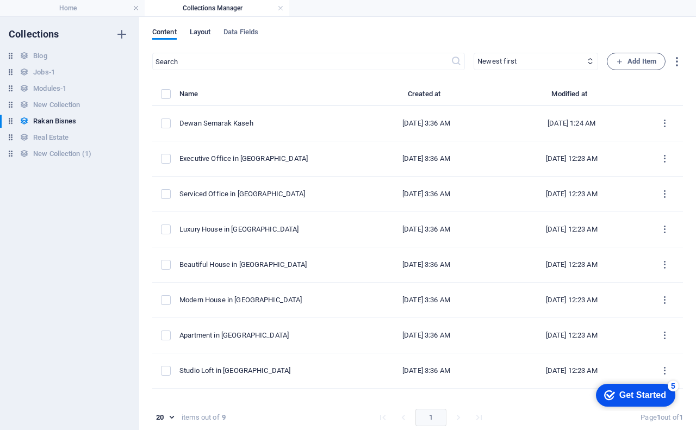
click at [202, 30] on span "Layout" at bounding box center [200, 33] width 21 height 15
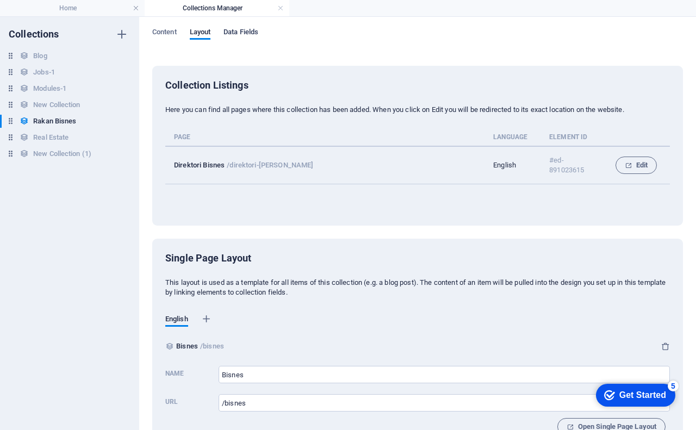
click at [249, 30] on span "Data Fields" at bounding box center [240, 33] width 35 height 15
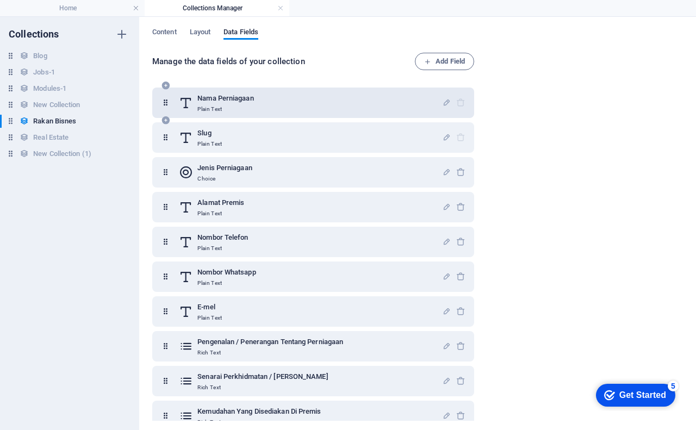
click at [165, 106] on icon at bounding box center [165, 103] width 9 height 22
click at [442, 104] on icon "button" at bounding box center [446, 102] width 9 height 9
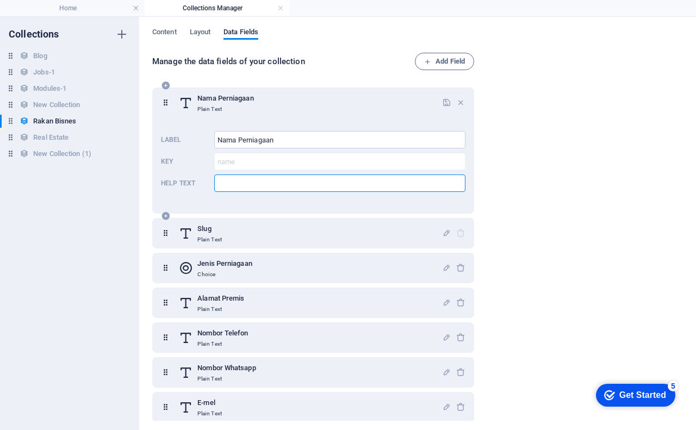
click at [356, 179] on input "Help text" at bounding box center [339, 182] width 251 height 17
click at [167, 105] on icon at bounding box center [165, 103] width 9 height 22
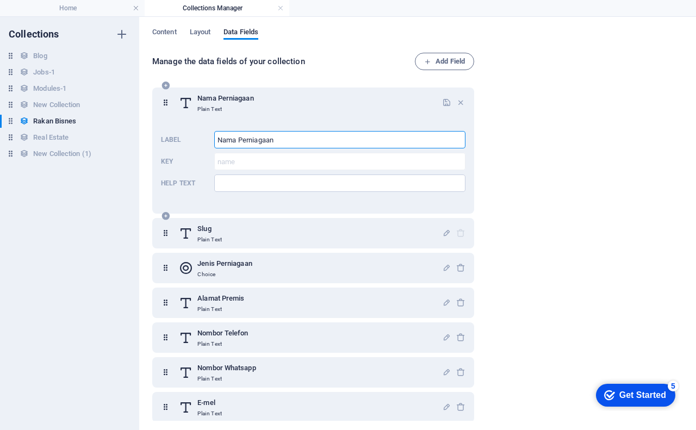
click at [298, 137] on input "Nama Perniagaan" at bounding box center [339, 139] width 251 height 17
click at [197, 32] on span "Layout" at bounding box center [200, 33] width 21 height 15
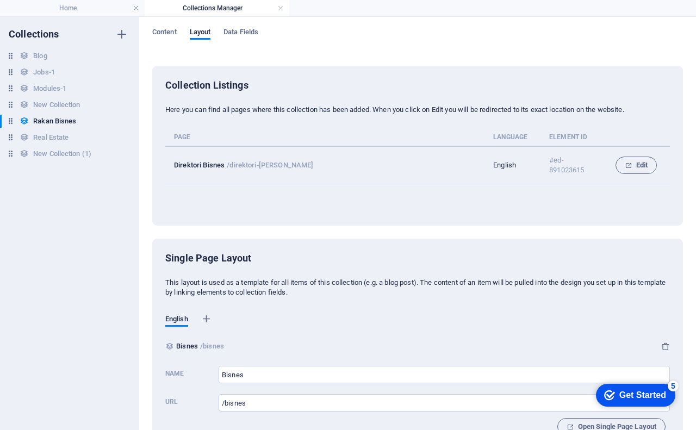
click at [567, 137] on p "Element ID" at bounding box center [571, 137] width 44 height 9
drag, startPoint x: 547, startPoint y: 136, endPoint x: 617, endPoint y: 138, distance: 69.6
click at [617, 138] on tr "Page Language Element ID" at bounding box center [417, 140] width 504 height 14
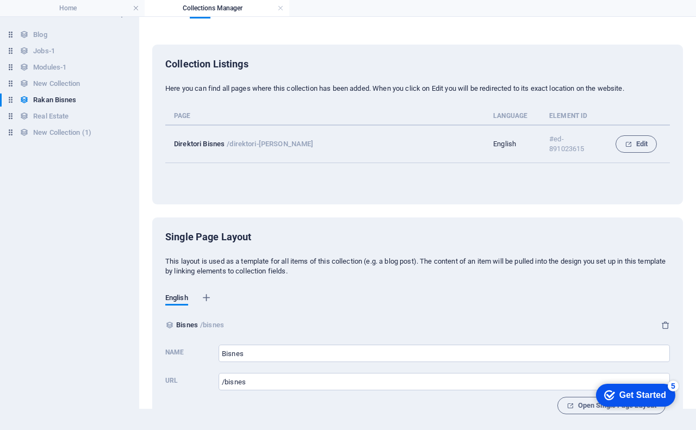
scroll to position [27, 0]
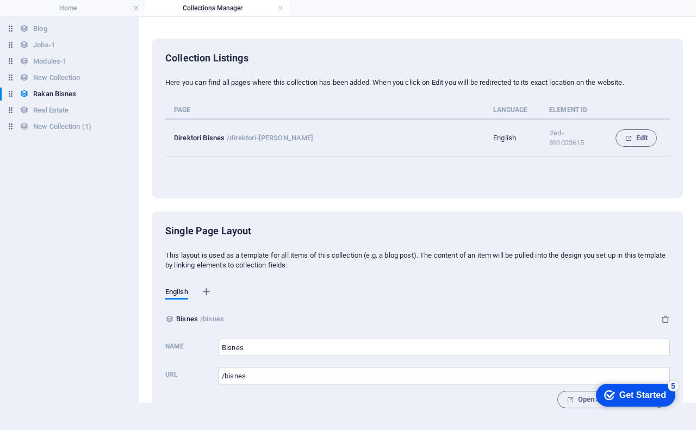
click at [170, 321] on icon at bounding box center [169, 319] width 9 height 9
click at [170, 320] on icon at bounding box center [169, 319] width 9 height 9
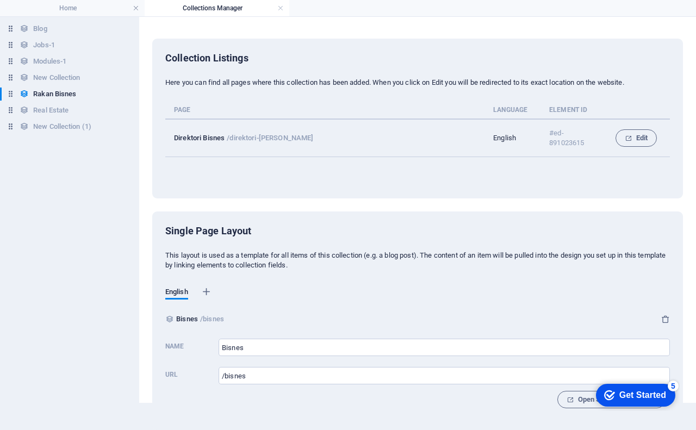
click at [172, 321] on icon at bounding box center [169, 319] width 9 height 9
click at [175, 321] on div "Bisnes /bisnes" at bounding box center [195, 318] width 61 height 13
